Goal: Information Seeking & Learning: Understand process/instructions

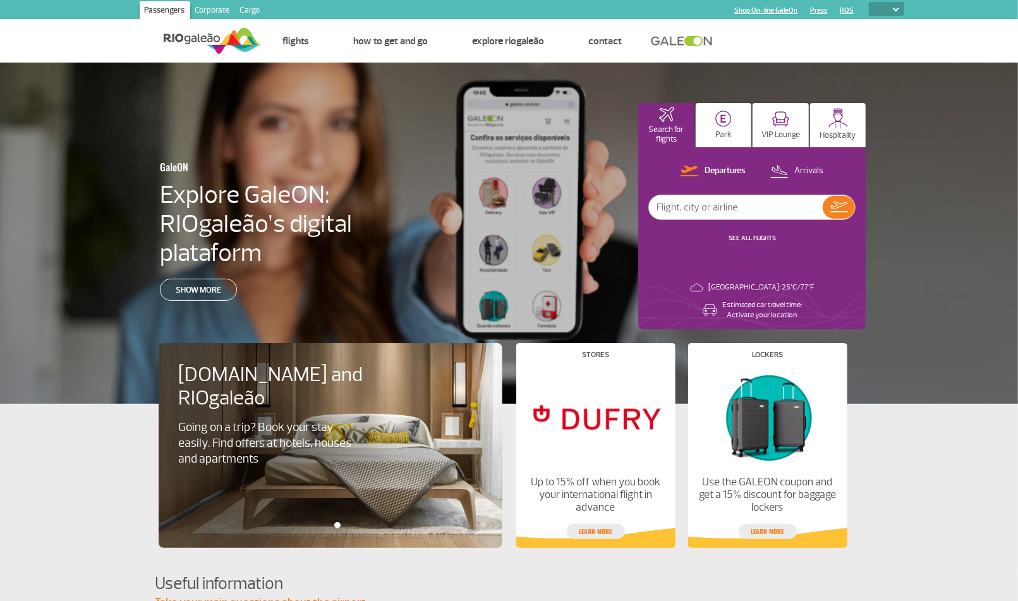
click at [899, 8] on select "PT ENG ESP" at bounding box center [886, 9] width 35 height 14
select select "en"
click at [869, 2] on select "PT ENG ESP" at bounding box center [886, 9] width 35 height 14
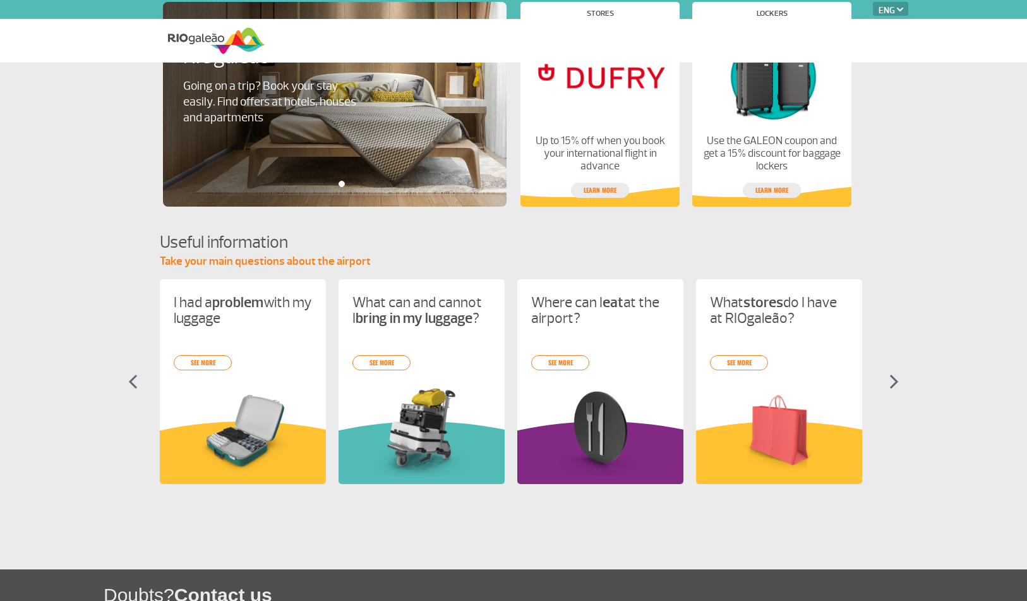
select select "en"
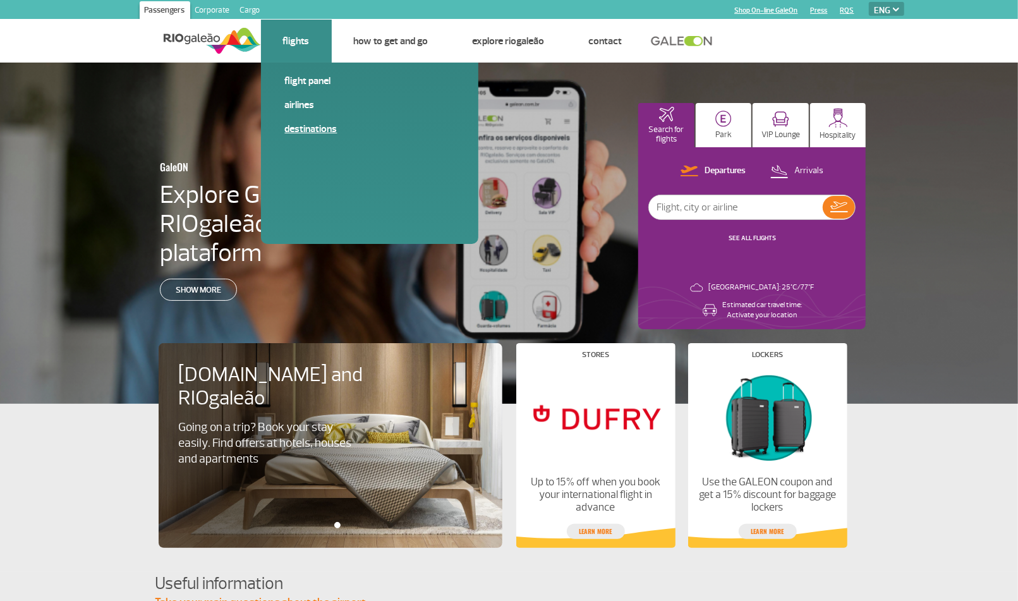
click at [316, 126] on link "Destinations" at bounding box center [369, 129] width 169 height 14
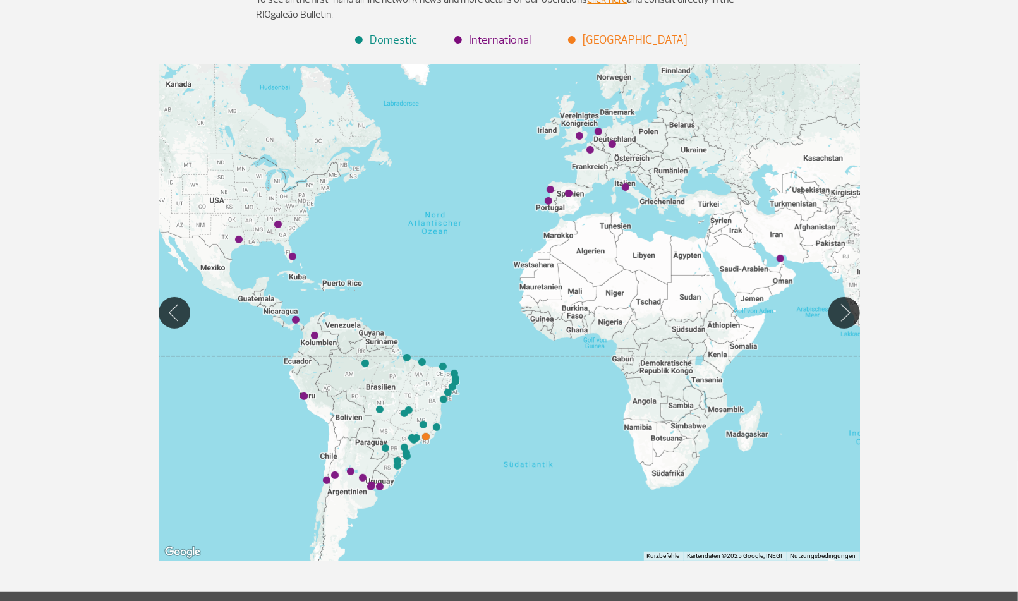
scroll to position [182, 0]
click at [628, 188] on img "Roma (FCO)" at bounding box center [626, 187] width 8 height 8
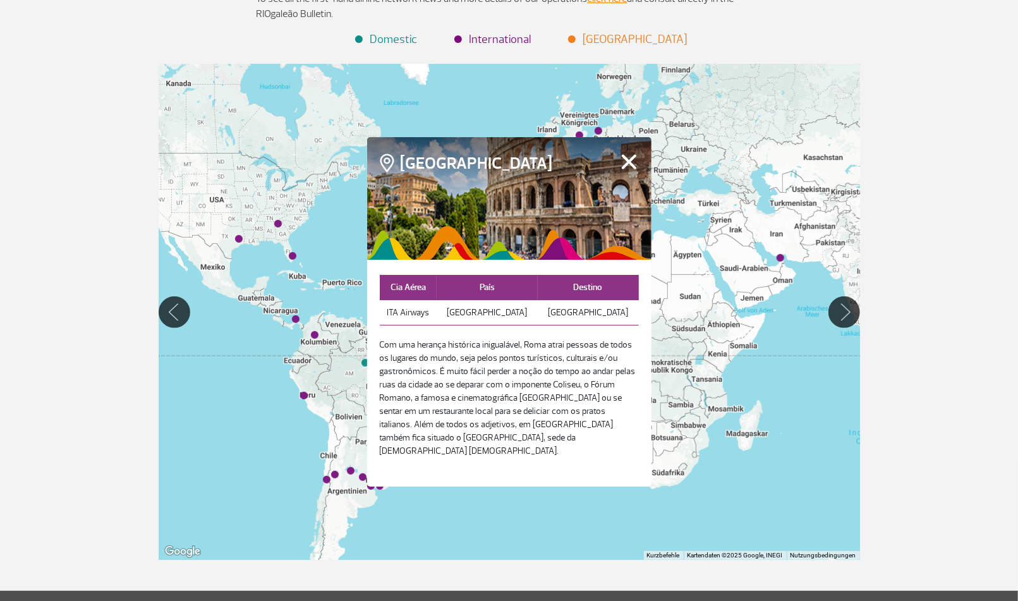
click at [629, 165] on button "Fechar" at bounding box center [629, 162] width 20 height 16
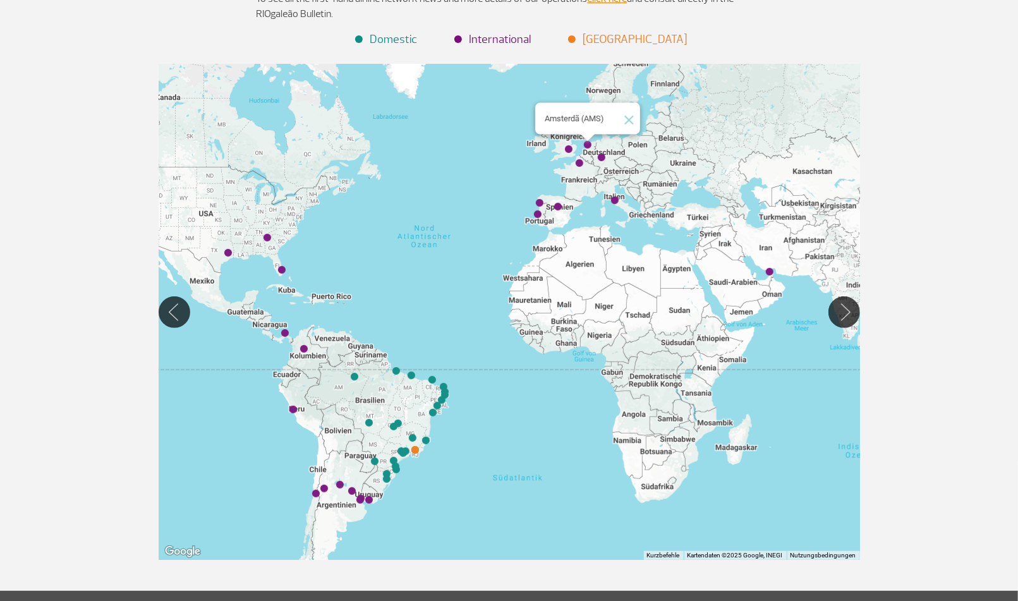
click at [589, 143] on img "Amsterdã (AMS)" at bounding box center [588, 145] width 8 height 8
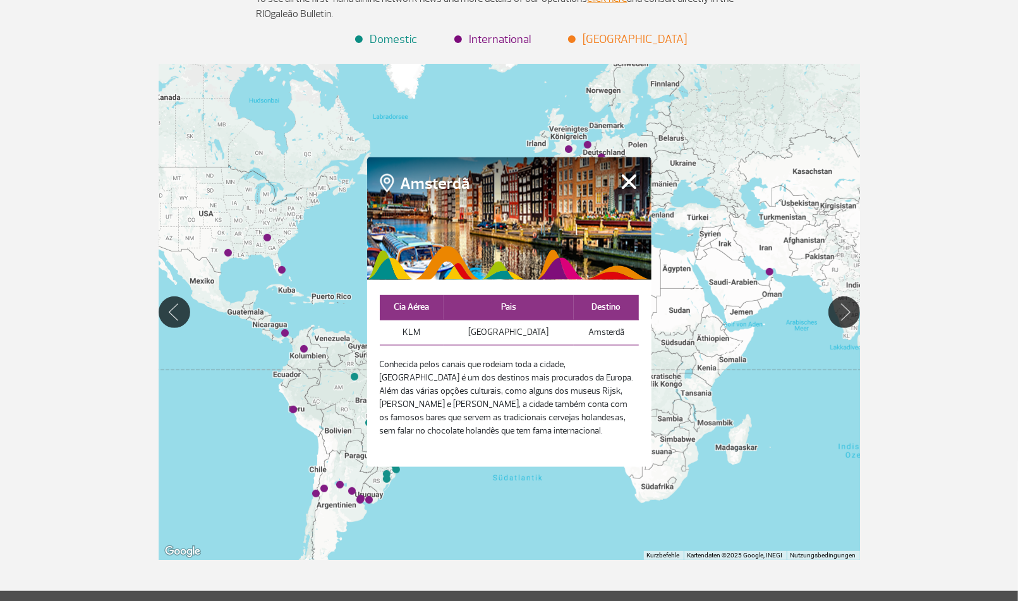
click at [630, 178] on button "Fechar" at bounding box center [629, 181] width 20 height 16
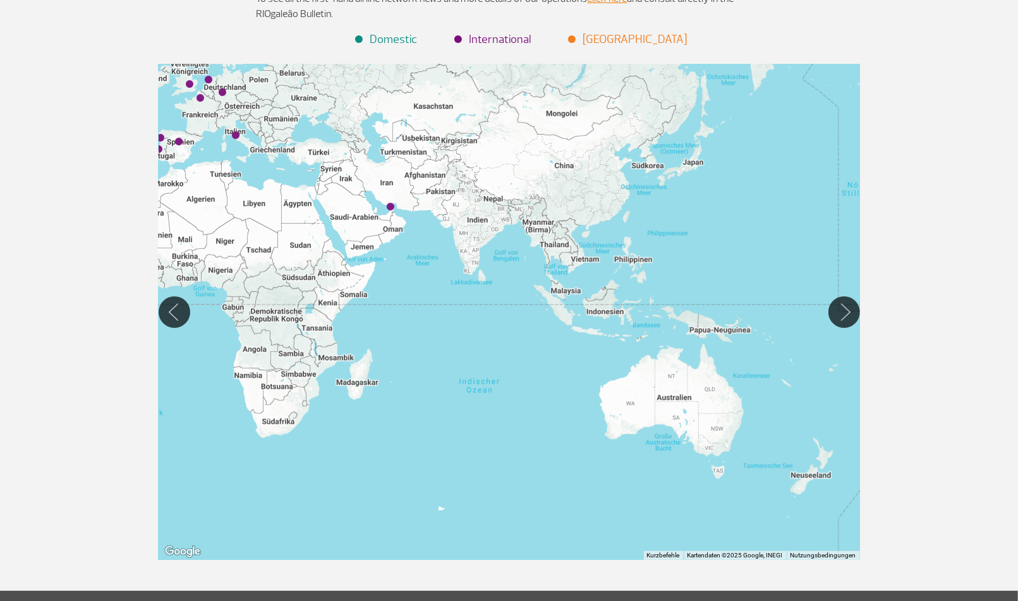
drag, startPoint x: 617, startPoint y: 262, endPoint x: 238, endPoint y: 198, distance: 384.3
click at [238, 198] on div at bounding box center [509, 312] width 701 height 496
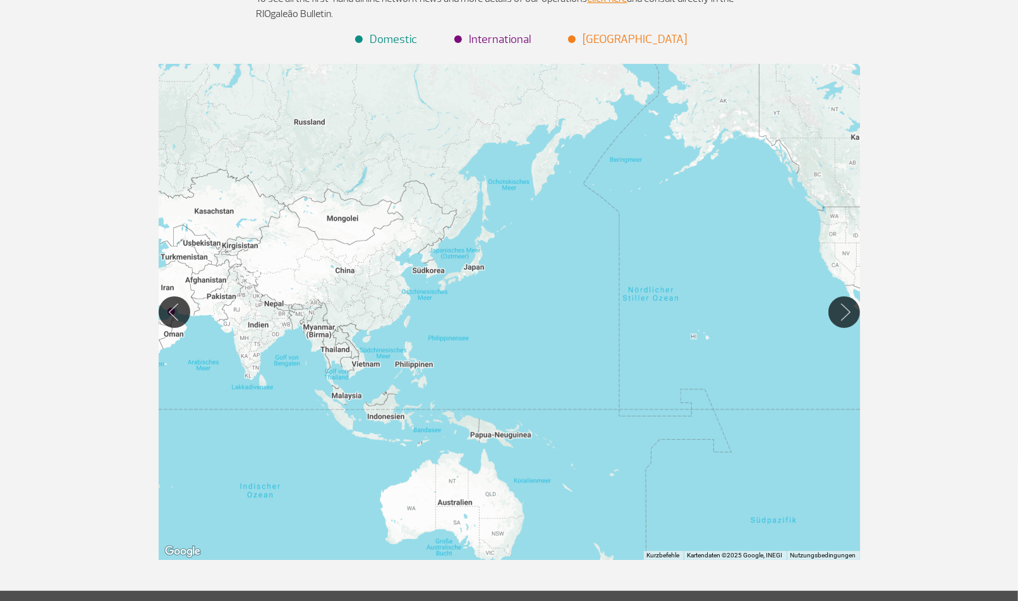
drag, startPoint x: 581, startPoint y: 293, endPoint x: 361, endPoint y: 400, distance: 244.4
click at [361, 400] on div at bounding box center [509, 312] width 701 height 496
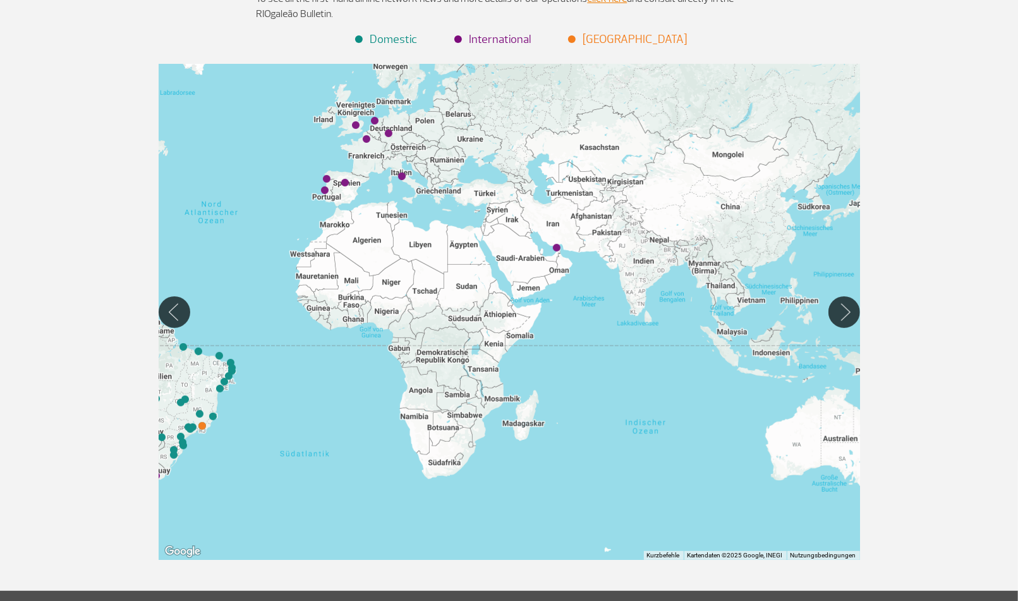
drag, startPoint x: 405, startPoint y: 375, endPoint x: 793, endPoint y: 311, distance: 393.1
click at [793, 311] on div at bounding box center [509, 312] width 701 height 496
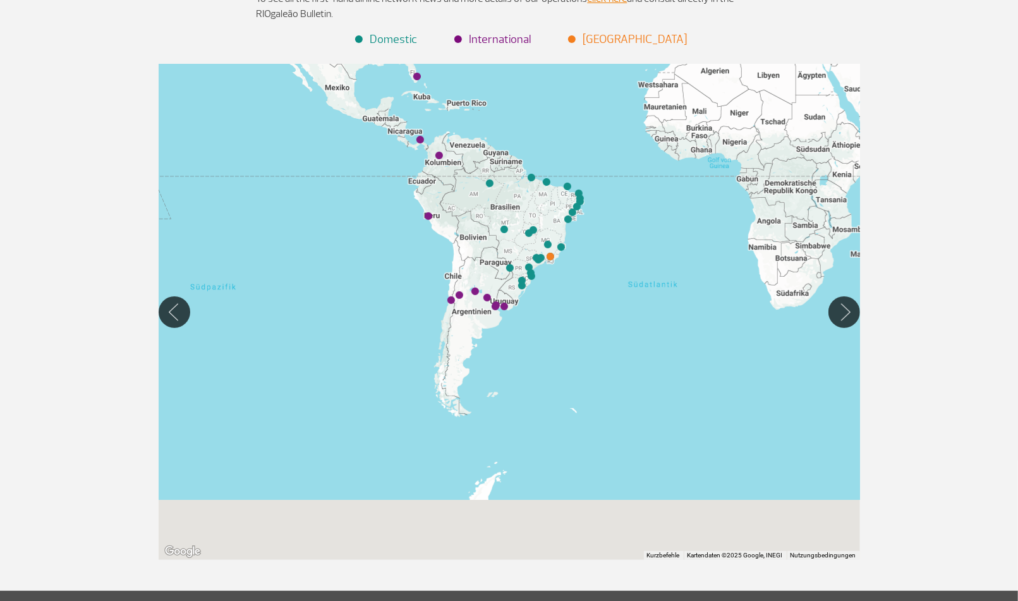
drag, startPoint x: 435, startPoint y: 403, endPoint x: 807, endPoint y: 223, distance: 413.3
click at [807, 223] on div at bounding box center [509, 312] width 701 height 496
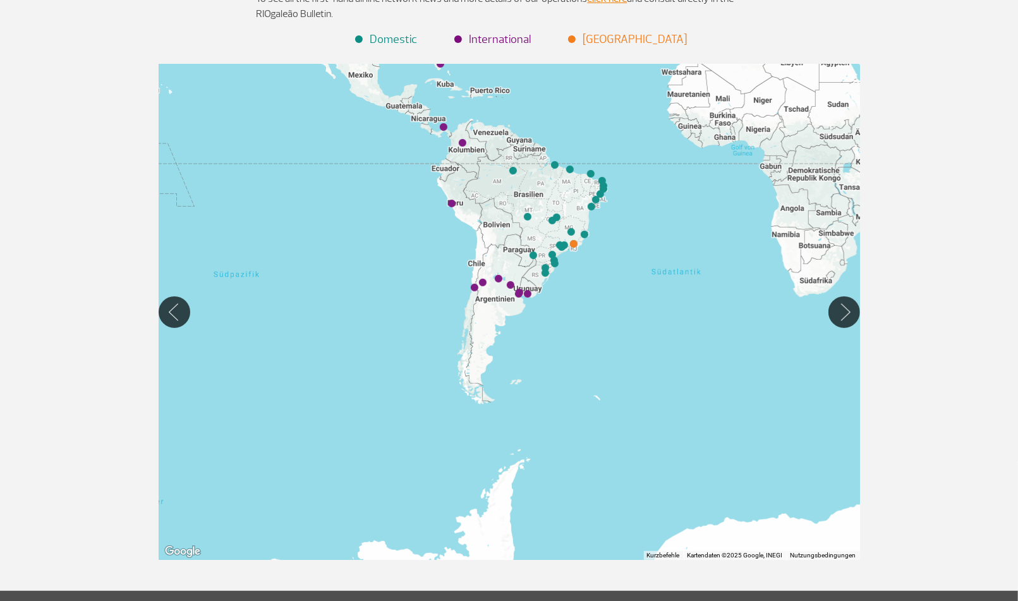
click at [671, 279] on div at bounding box center [509, 312] width 701 height 496
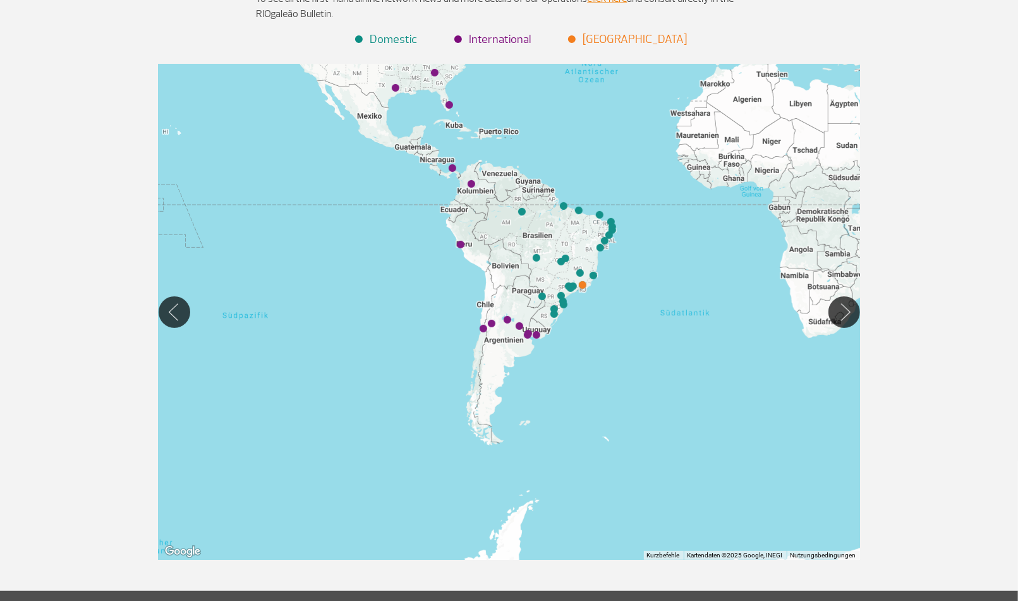
drag, startPoint x: 653, startPoint y: 248, endPoint x: 662, endPoint y: 284, distance: 37.1
click at [662, 284] on div at bounding box center [509, 312] width 701 height 496
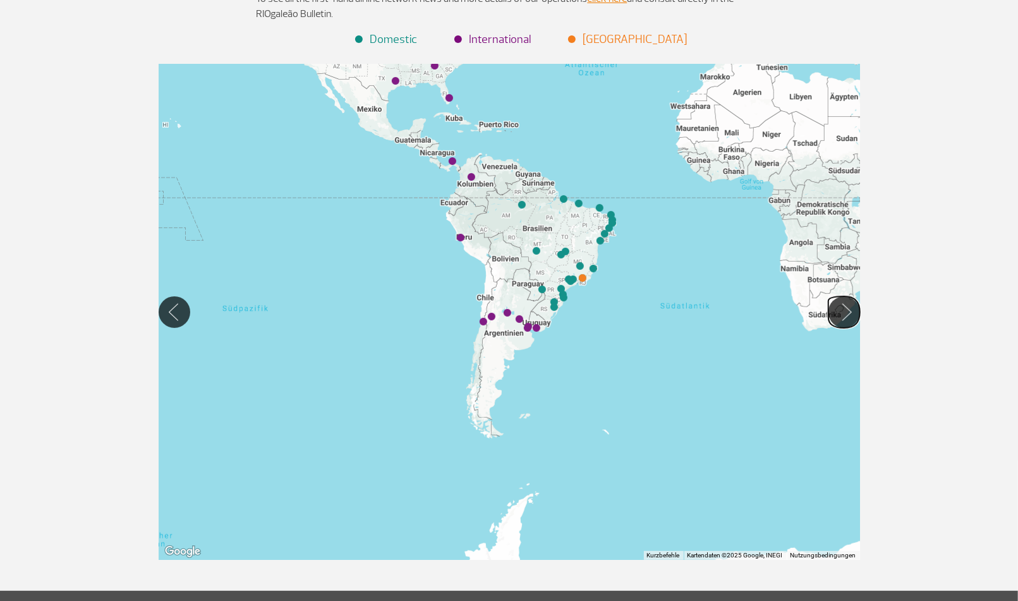
click at [845, 313] on button "Move Right" at bounding box center [844, 312] width 32 height 32
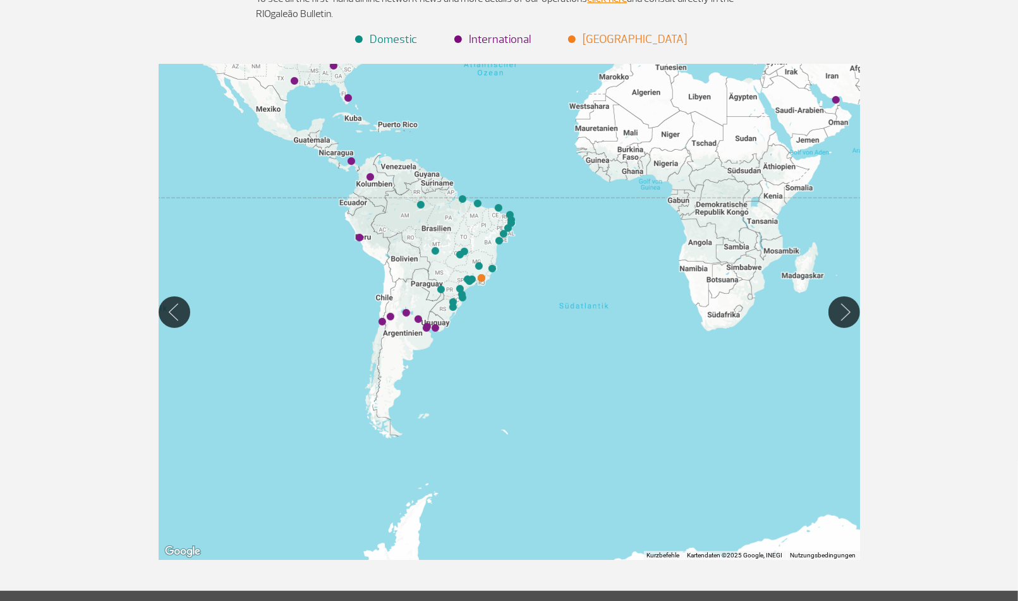
click at [533, 335] on div at bounding box center [509, 312] width 701 height 496
click at [426, 328] on img "Buenos Aires (EZE)" at bounding box center [427, 329] width 8 height 8
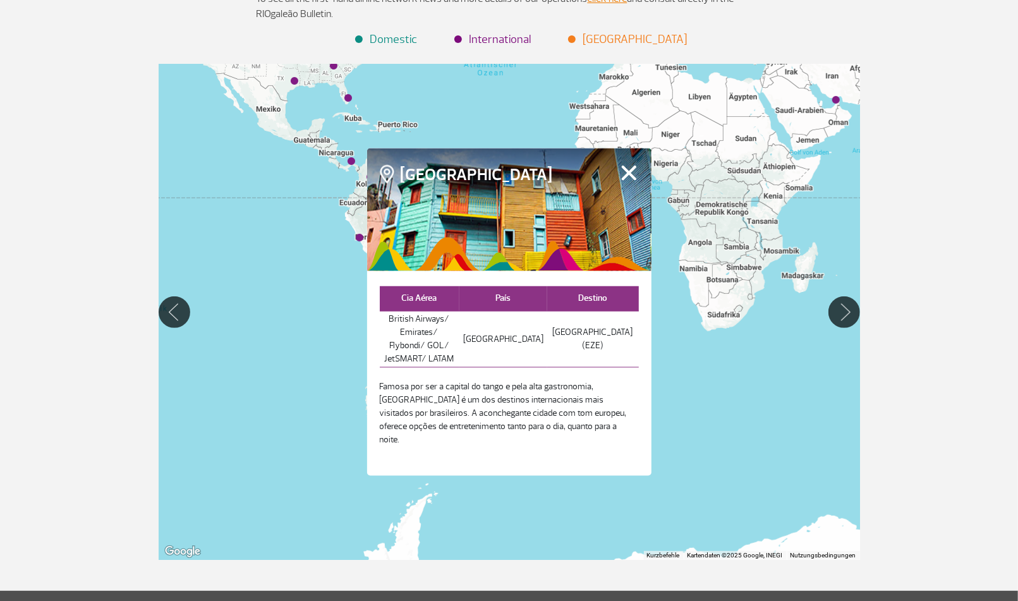
click at [629, 181] on button "Fechar" at bounding box center [629, 172] width 20 height 16
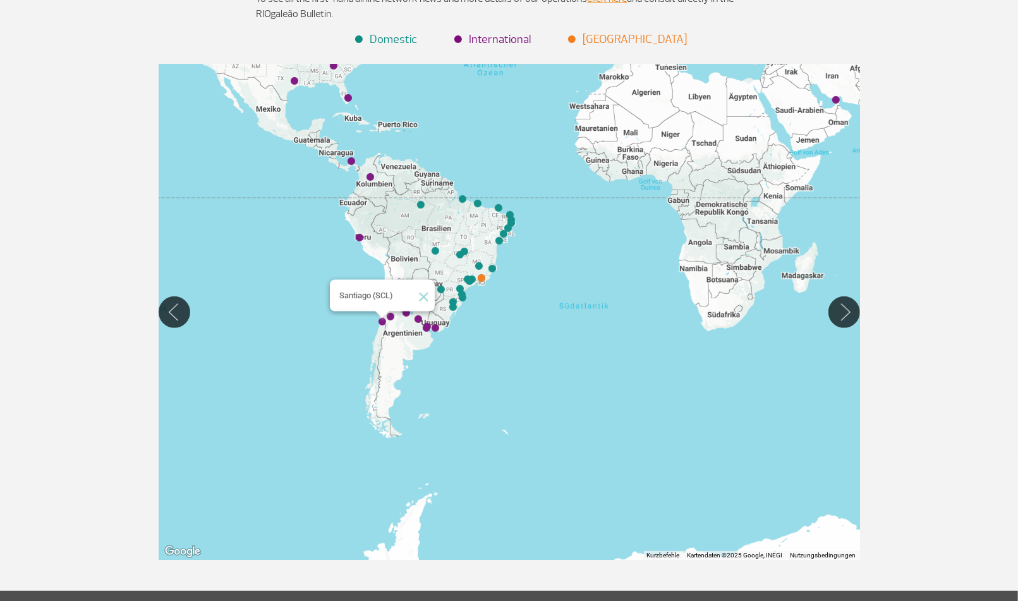
click at [383, 321] on img "Santiago (SCL)" at bounding box center [382, 322] width 8 height 8
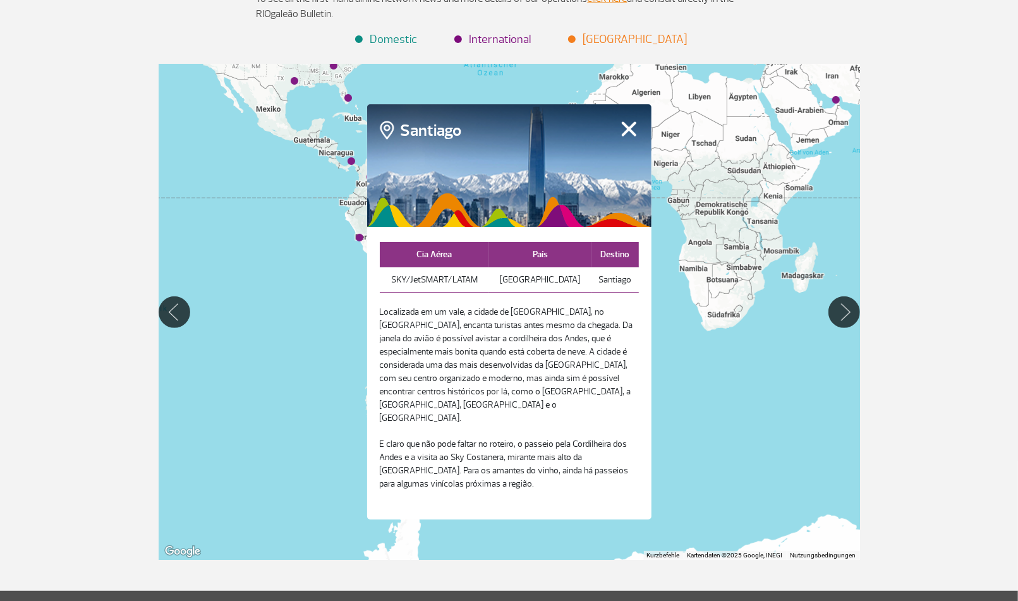
click at [625, 133] on button "Fechar" at bounding box center [629, 129] width 20 height 16
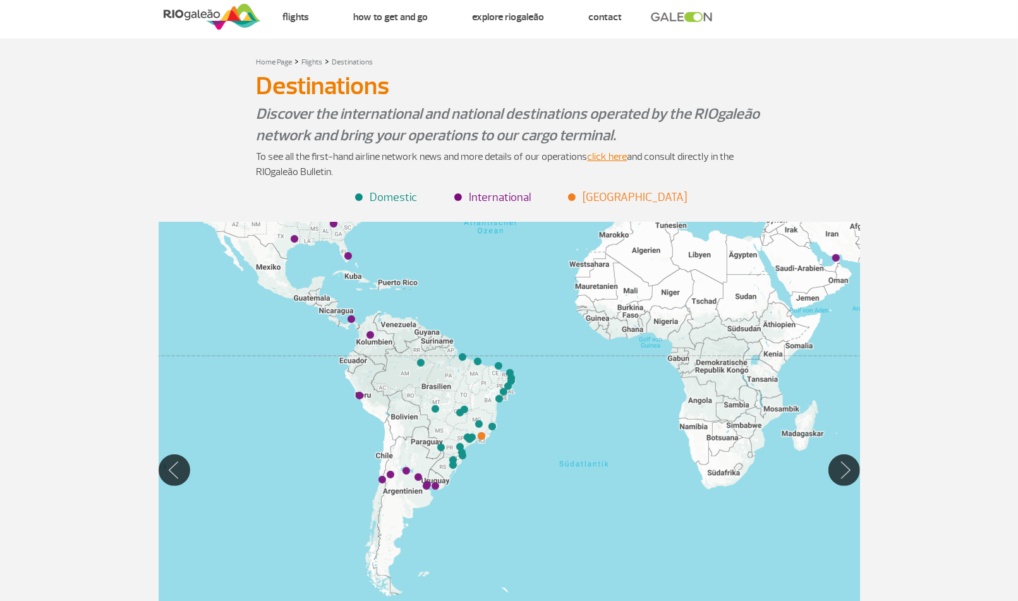
scroll to position [0, 0]
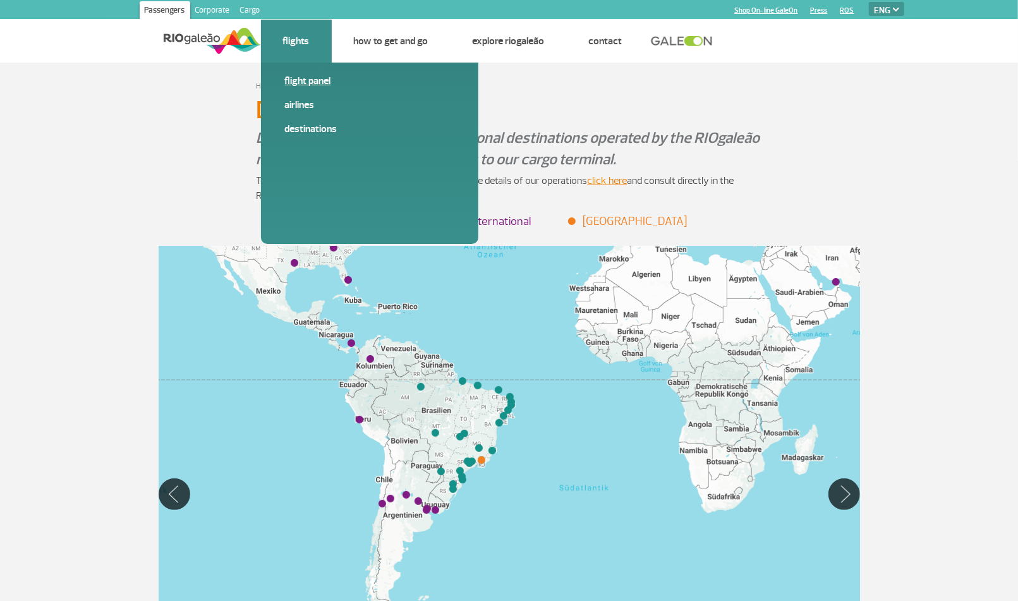
click at [305, 82] on link "Flight panel" at bounding box center [369, 81] width 169 height 14
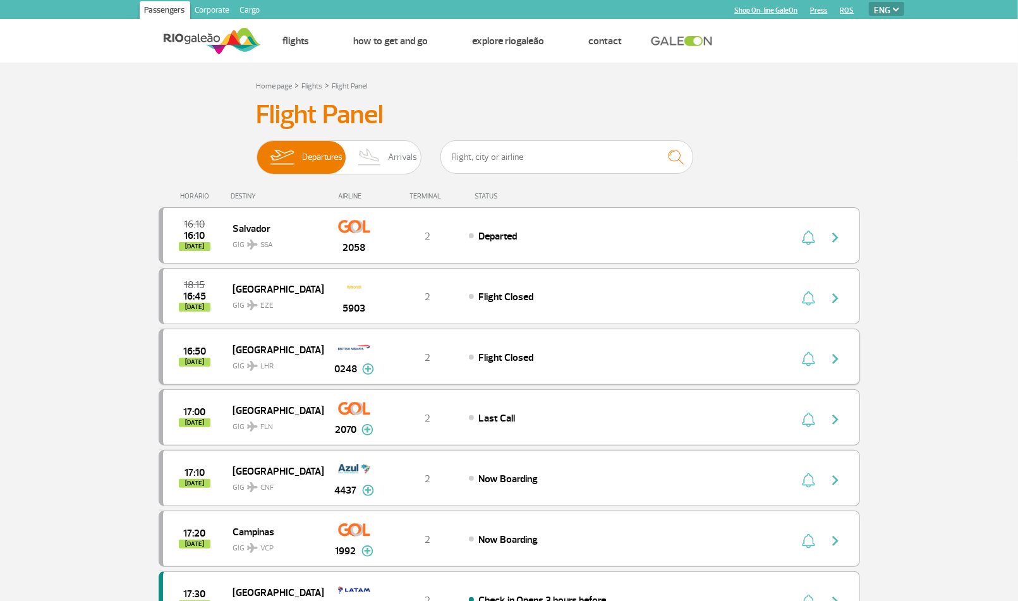
click at [370, 366] on img at bounding box center [368, 368] width 12 height 11
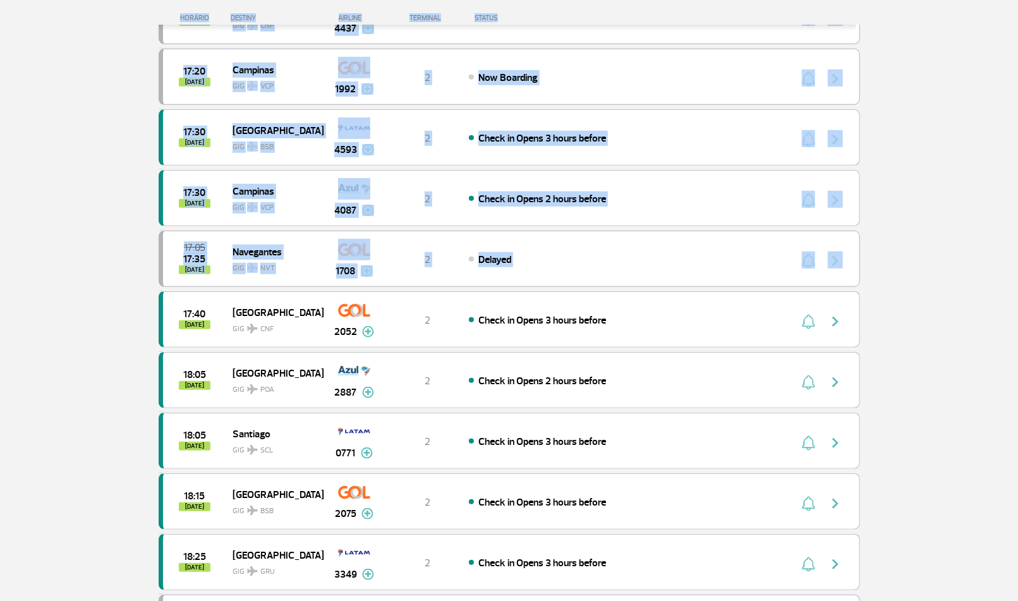
scroll to position [525, 0]
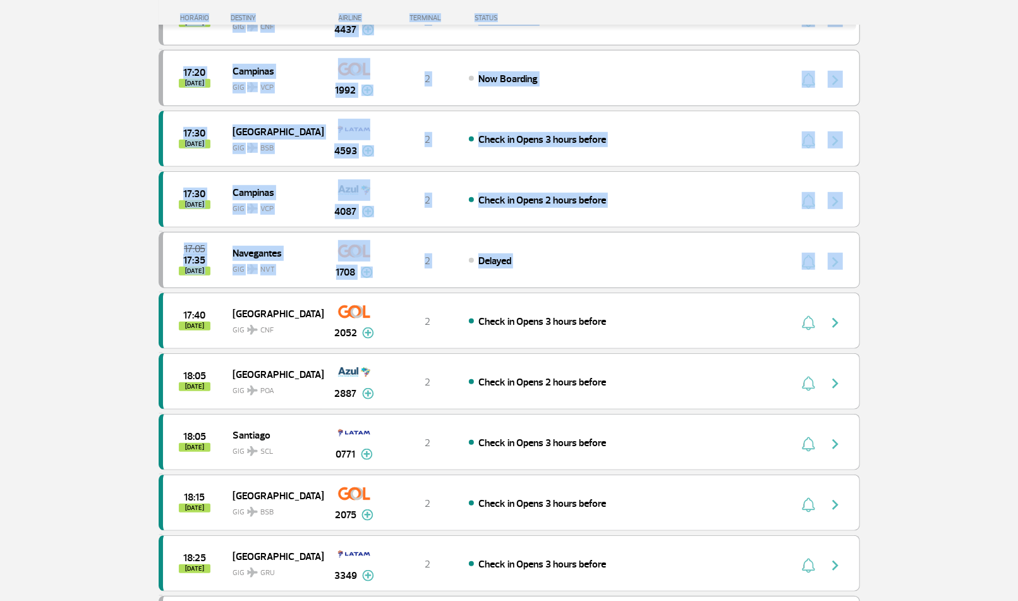
drag, startPoint x: 1026, startPoint y: 52, endPoint x: 1027, endPoint y: 239, distance: 187.0
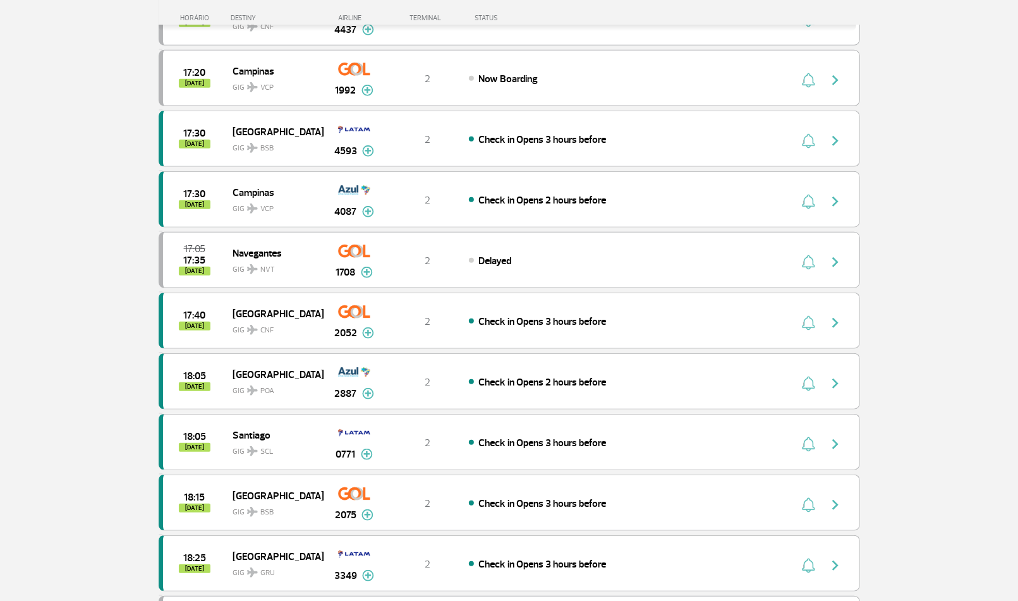
click at [972, 248] on section "Home page > Flights > Flight Panel Flight Panel Departures Arrivals 16:10 16:10…" at bounding box center [509, 305] width 1018 height 1535
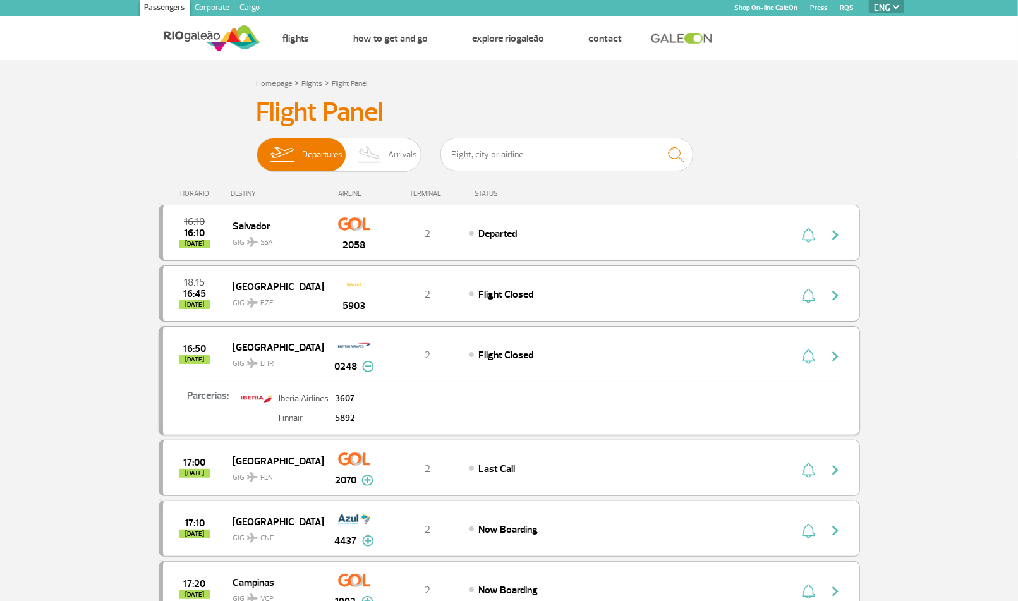
scroll to position [0, 0]
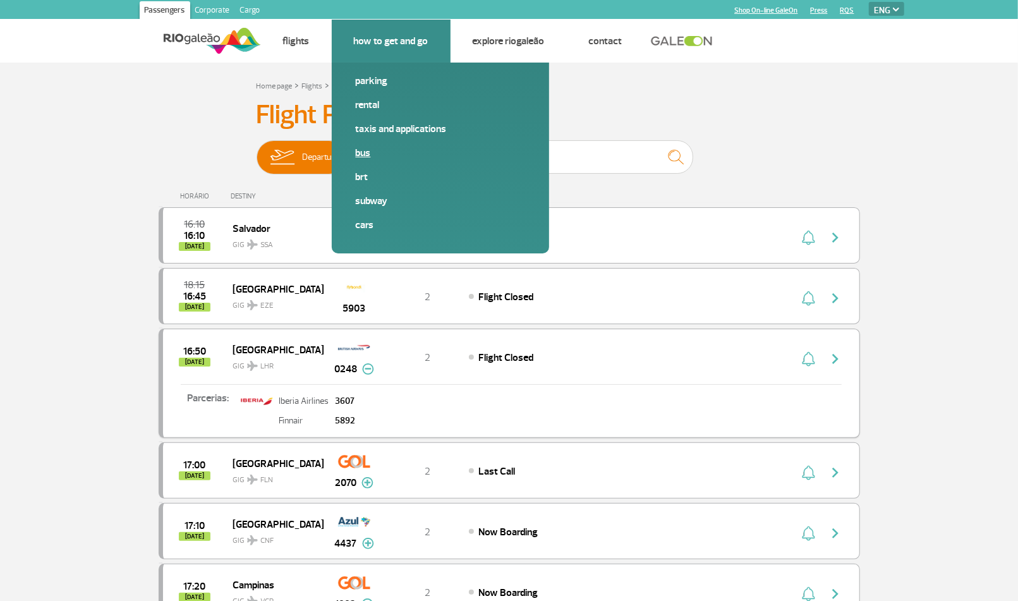
click at [362, 150] on link "Bus" at bounding box center [440, 153] width 169 height 14
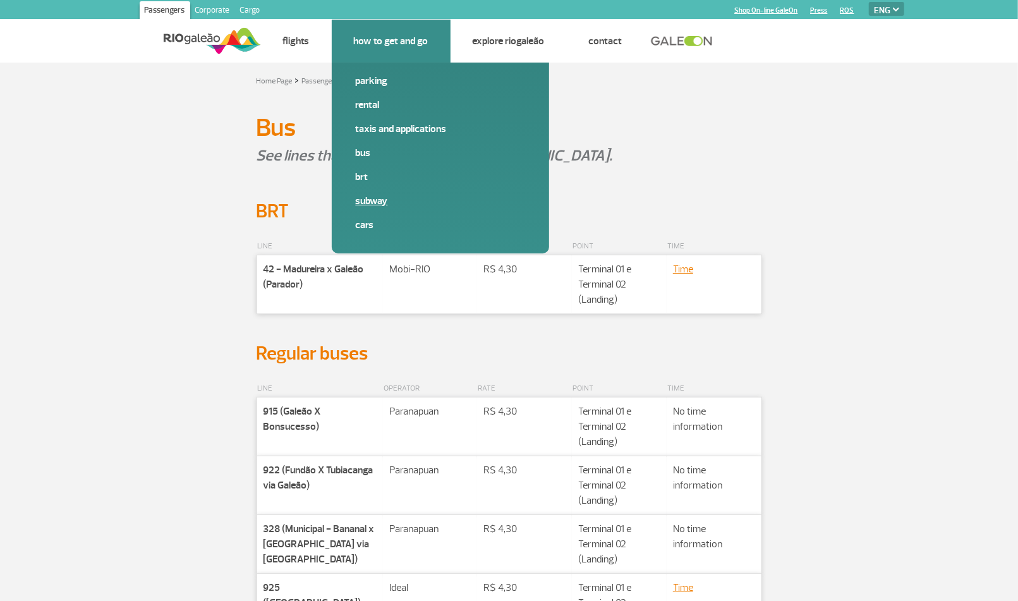
click at [369, 201] on link "Subway" at bounding box center [440, 201] width 169 height 14
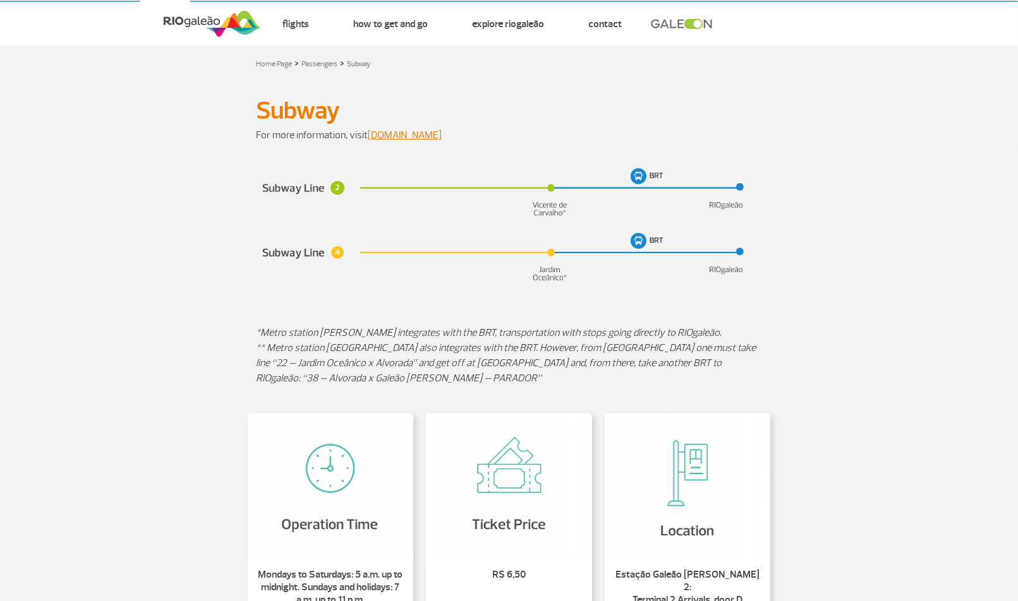
scroll to position [19, 0]
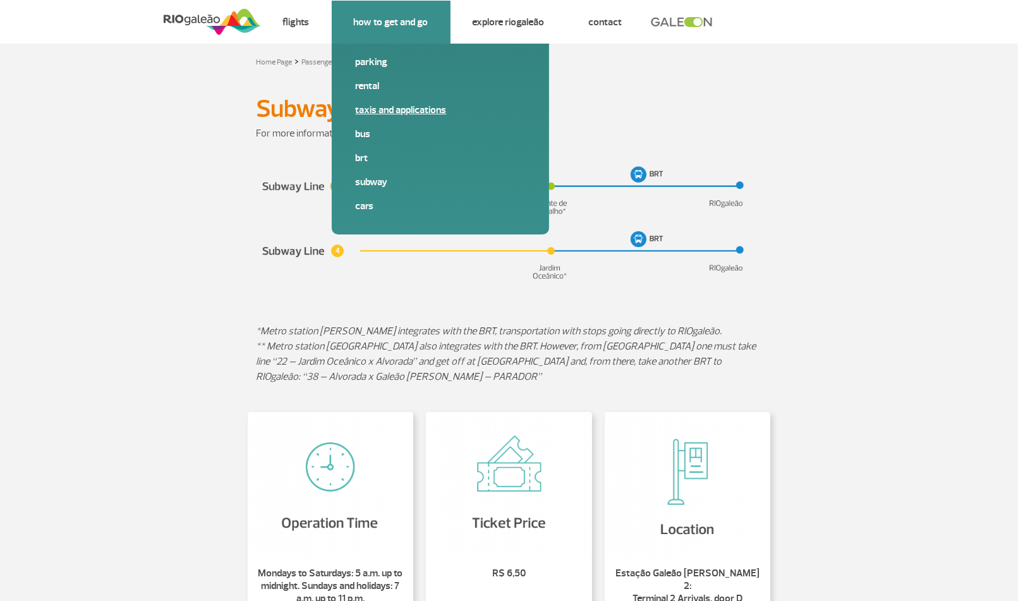
click at [388, 114] on link "Taxis and applications" at bounding box center [440, 110] width 169 height 14
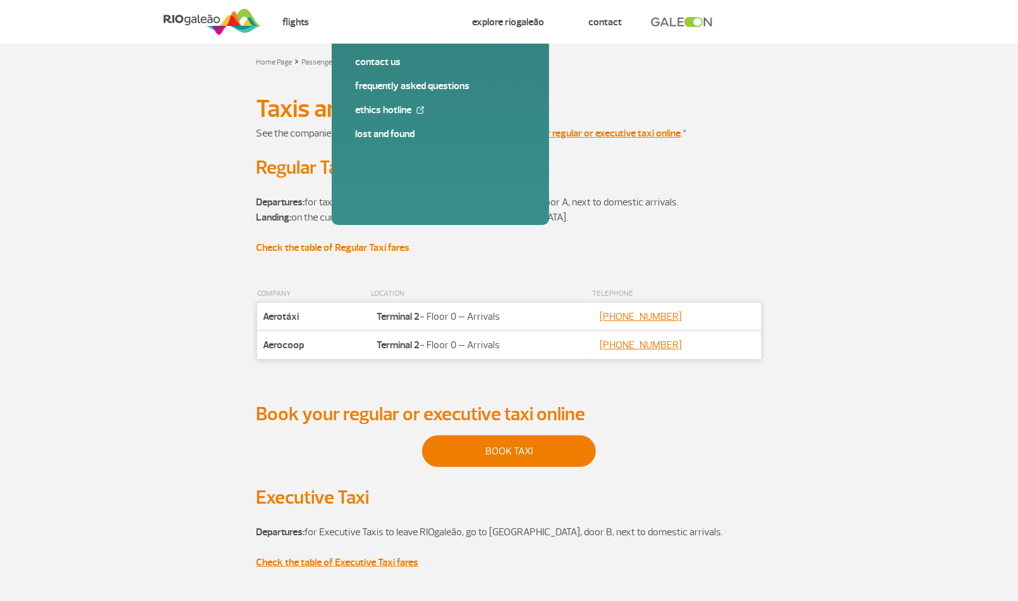
click at [381, 253] on strong "Check the table of Regular Taxi fares" at bounding box center [333, 247] width 154 height 13
